Goal: Check status: Check status

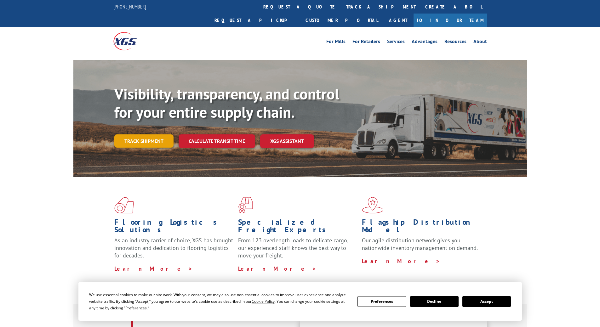
click at [133, 134] on link "Track shipment" at bounding box center [143, 140] width 59 height 13
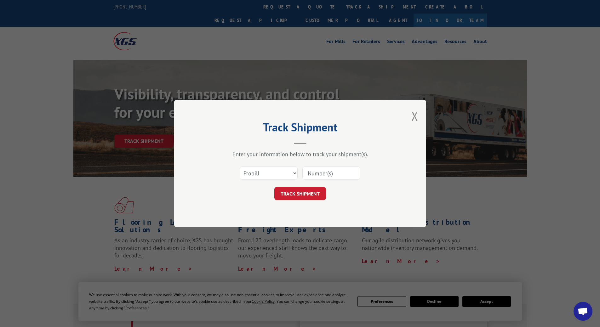
click at [333, 174] on input at bounding box center [331, 173] width 58 height 13
paste input "6782400"
type input "6782400"
click at [320, 192] on button "TRACK SHIPMENT" at bounding box center [300, 193] width 52 height 13
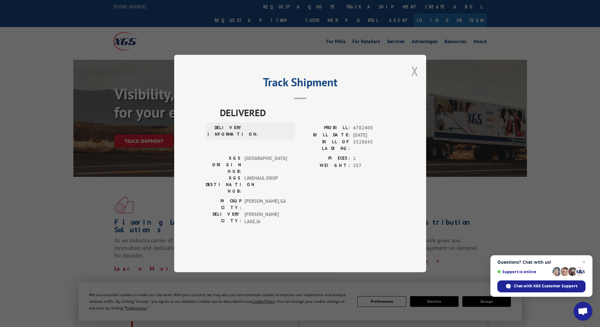
click at [412, 79] on button "Close modal" at bounding box center [414, 71] width 7 height 17
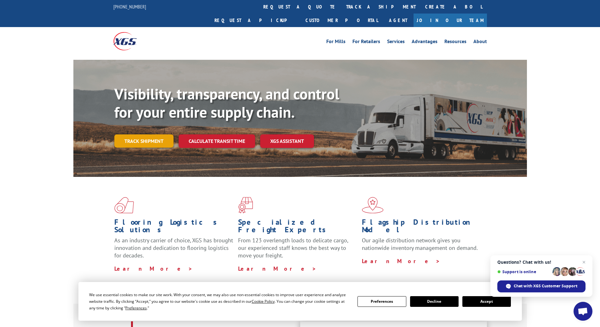
click at [158, 134] on link "Track shipment" at bounding box center [143, 140] width 59 height 13
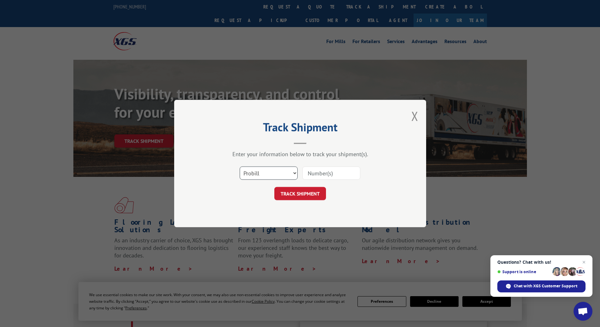
click at [253, 173] on select "Select category... Probill BOL PO" at bounding box center [269, 173] width 58 height 13
select select "bol"
click at [240, 167] on select "Select category... Probill BOL PO" at bounding box center [269, 173] width 58 height 13
click at [344, 172] on input at bounding box center [331, 173] width 58 height 13
paste input "6782400"
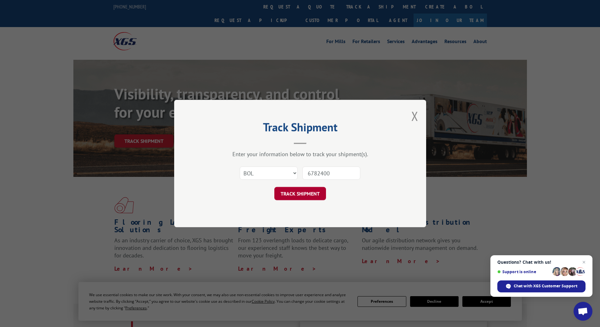
type input "6782400"
click at [322, 195] on button "TRACK SHIPMENT" at bounding box center [300, 193] width 52 height 13
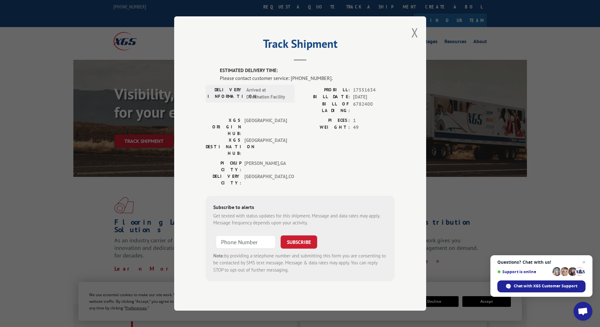
drag, startPoint x: 220, startPoint y: 84, endPoint x: 348, endPoint y: 259, distance: 216.5
click at [348, 259] on div "ESTIMATED DELIVERY TIME: Please contact customer service: [PHONE_NUMBER]. DELIV…" at bounding box center [300, 182] width 189 height 231
drag, startPoint x: 348, startPoint y: 259, endPoint x: 393, endPoint y: 12, distance: 251.2
click at [393, 12] on div "Track Shipment ESTIMATED DELIVERY TIME: Please contact customer service: [PHONE…" at bounding box center [300, 163] width 600 height 327
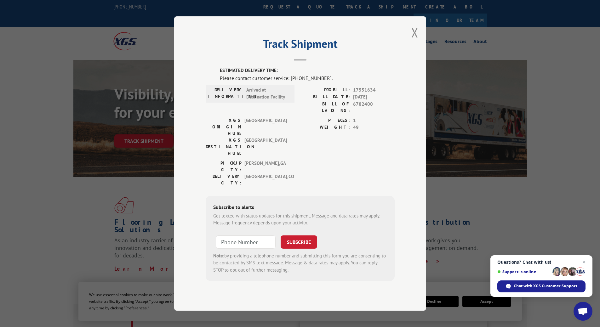
click at [414, 114] on div "Track Shipment ESTIMATED DELIVERY TIME: Please contact customer service: [PHONE…" at bounding box center [300, 163] width 252 height 294
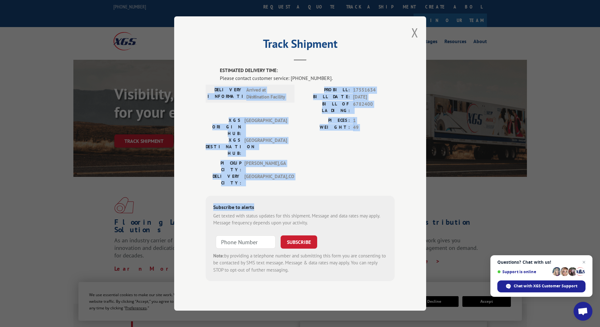
drag, startPoint x: 360, startPoint y: 89, endPoint x: 339, endPoint y: 164, distance: 77.4
click at [339, 164] on div "ESTIMATED DELIVERY TIME: Please contact customer service: [PHONE_NUMBER]. DELIV…" at bounding box center [300, 174] width 189 height 214
click at [353, 160] on div "PICKUP CITY: [GEOGRAPHIC_DATA] , [GEOGRAPHIC_DATA]: [GEOGRAPHIC_DATA] , [GEOGRA…" at bounding box center [300, 175] width 189 height 30
click at [349, 160] on div "PICKUP CITY: [GEOGRAPHIC_DATA] , [GEOGRAPHIC_DATA]: [GEOGRAPHIC_DATA] , [GEOGRA…" at bounding box center [300, 175] width 189 height 30
drag, startPoint x: 320, startPoint y: 150, endPoint x: 254, endPoint y: 93, distance: 86.4
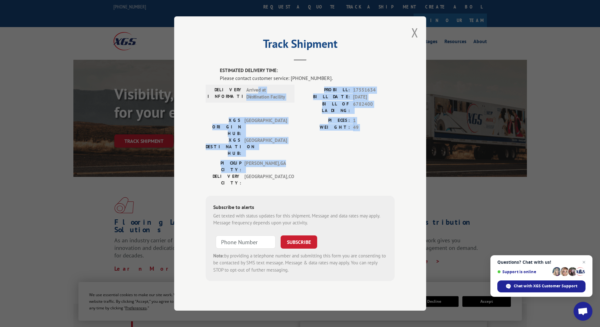
click at [254, 95] on div "ESTIMATED DELIVERY TIME: Please contact customer service: [PHONE_NUMBER]. DELIV…" at bounding box center [300, 174] width 189 height 214
click at [254, 93] on div "ESTIMATED DELIVERY TIME: Please contact customer service: [PHONE_NUMBER]. DELIV…" at bounding box center [300, 174] width 189 height 214
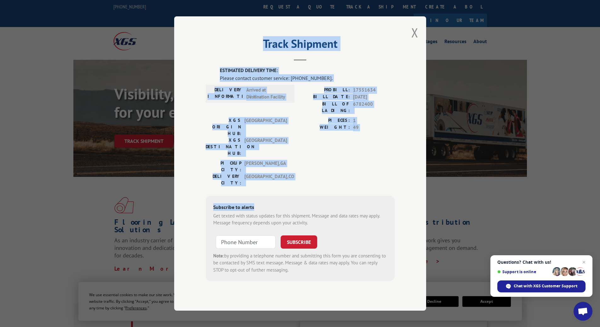
drag, startPoint x: 263, startPoint y: 55, endPoint x: 366, endPoint y: 172, distance: 155.7
click at [366, 173] on div "Track Shipment ESTIMATED DELIVERY TIME: Please contact customer service: [PHONE…" at bounding box center [300, 163] width 252 height 294
click at [367, 196] on div "Subscribe to alerts Get texted with status updates for this shipment. Message a…" at bounding box center [300, 239] width 189 height 86
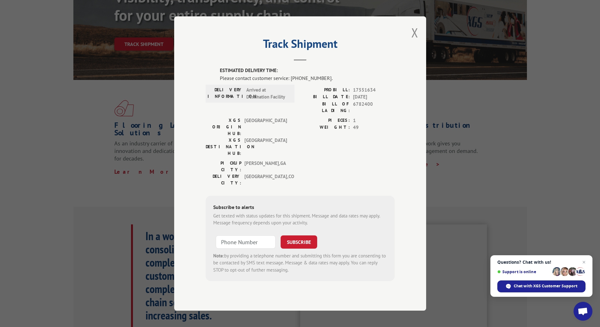
scroll to position [94, 0]
